Goal: Information Seeking & Learning: Learn about a topic

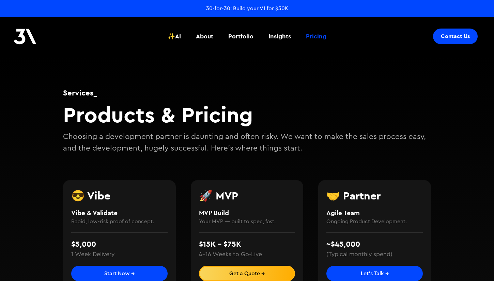
scroll to position [133, 0]
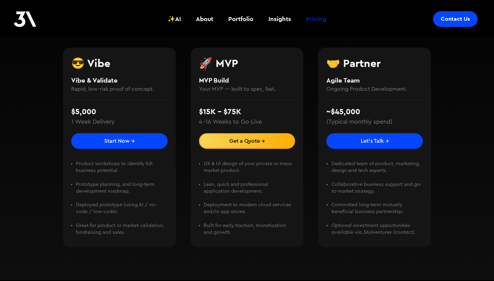
click at [313, 16] on div "Pricing" at bounding box center [316, 19] width 20 height 9
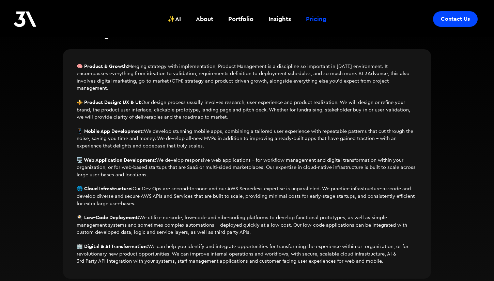
scroll to position [396, 0]
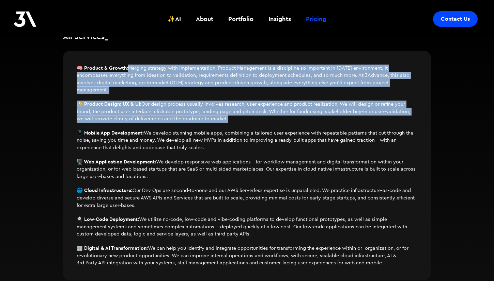
drag, startPoint x: 230, startPoint y: 120, endPoint x: 213, endPoint y: 88, distance: 36.4
click at [213, 88] on div "🧠 Product & Growth: Merging strategy with implementation, Product Management is…" at bounding box center [247, 108] width 340 height 87
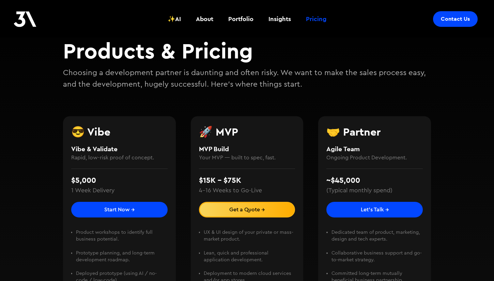
scroll to position [68, 0]
